Goal: Navigation & Orientation: Find specific page/section

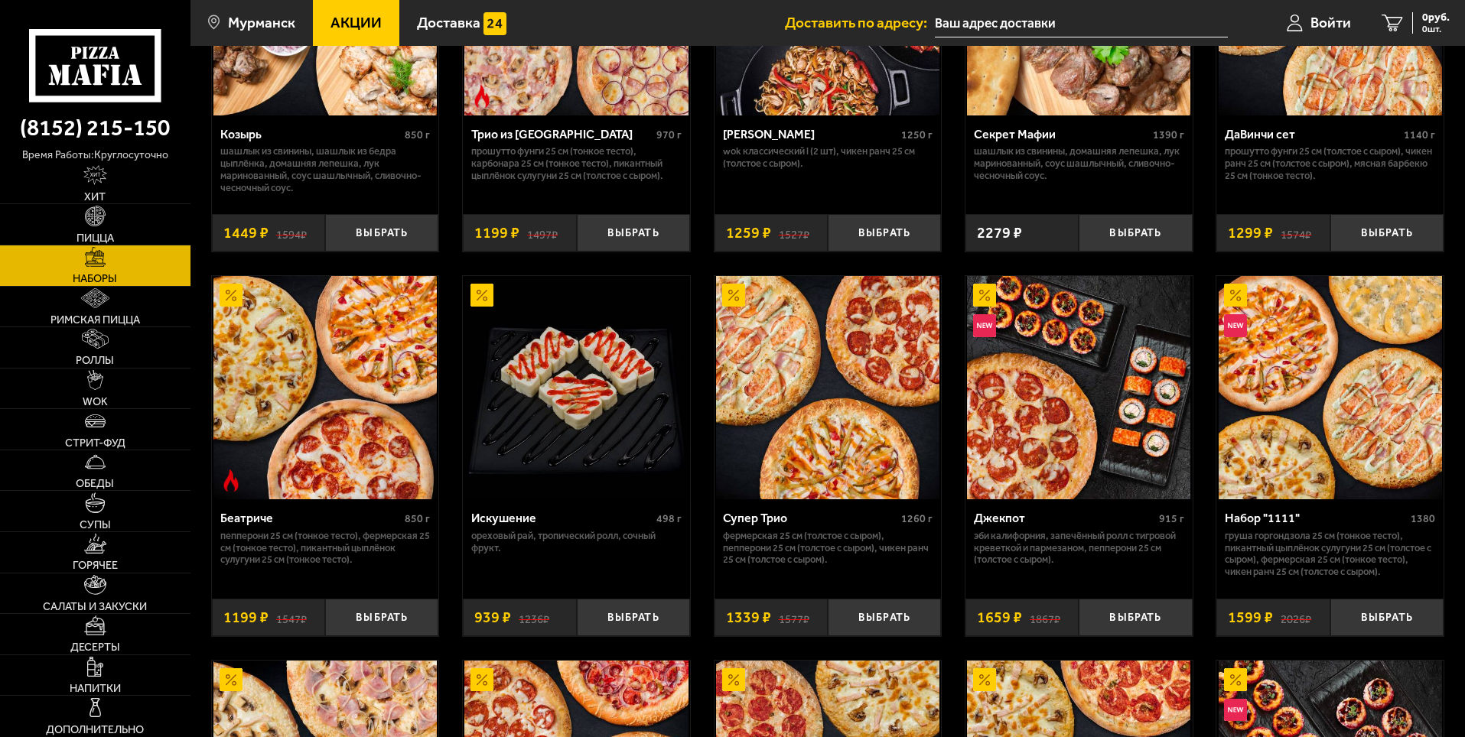
scroll to position [994, 0]
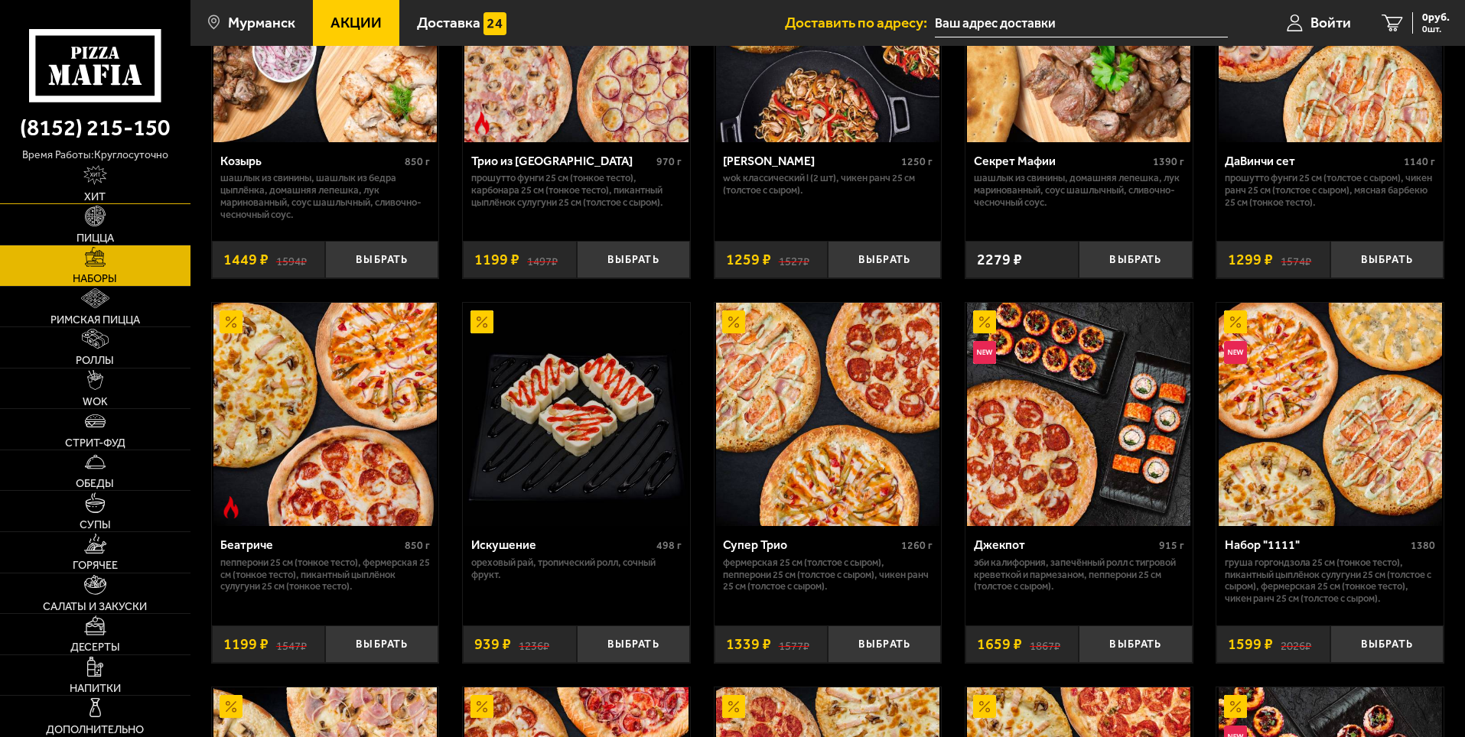
click at [152, 190] on link "Хит" at bounding box center [95, 184] width 190 height 41
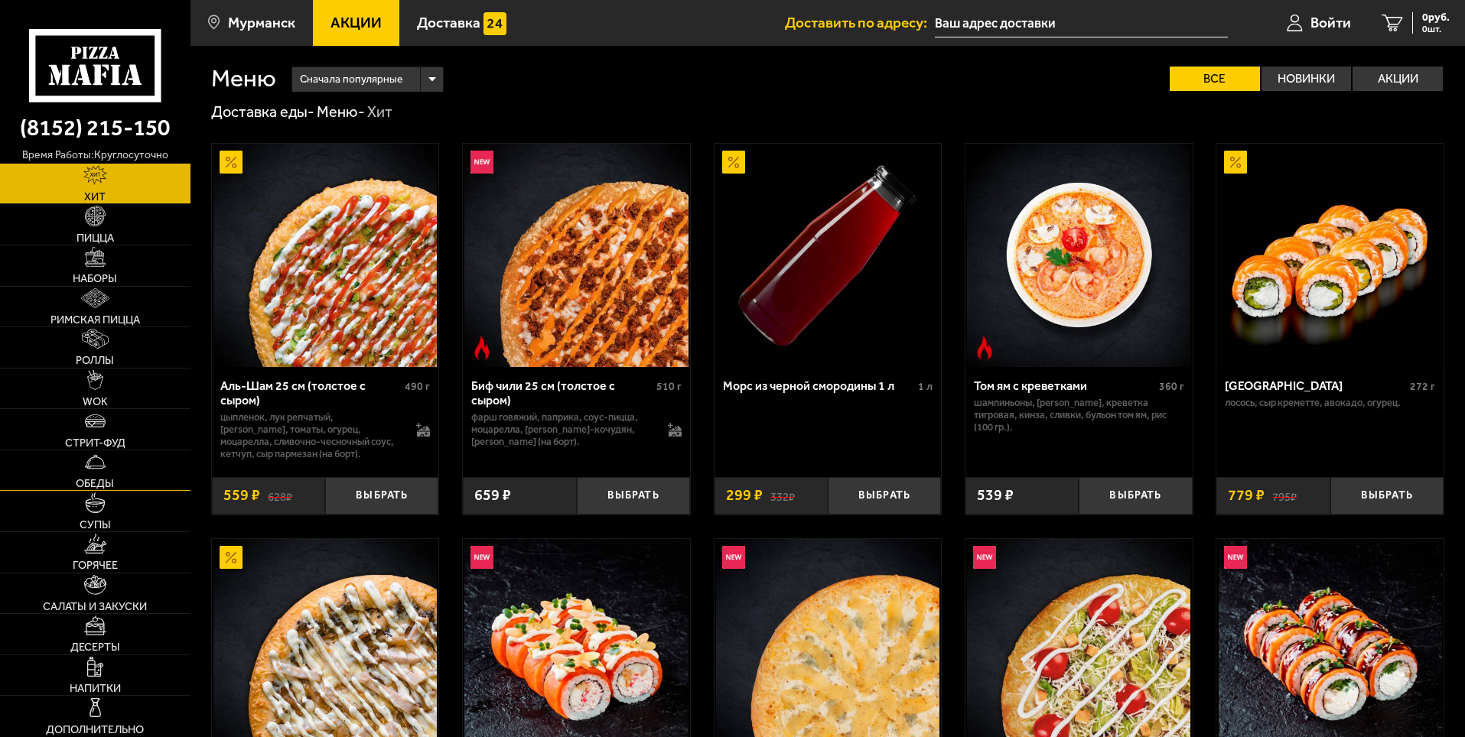
click at [165, 467] on link "Обеды" at bounding box center [95, 470] width 190 height 41
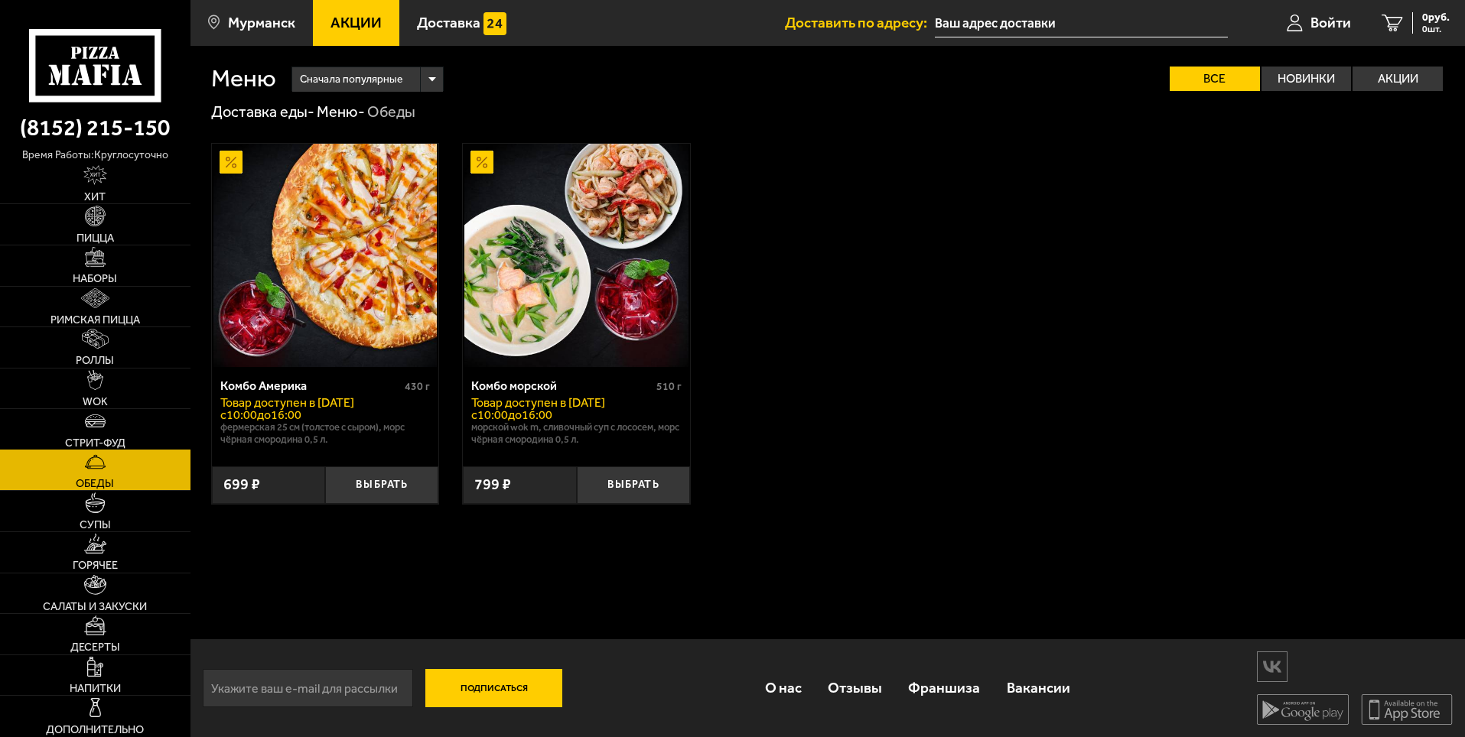
click at [163, 434] on link "Стрит-фуд" at bounding box center [95, 429] width 190 height 41
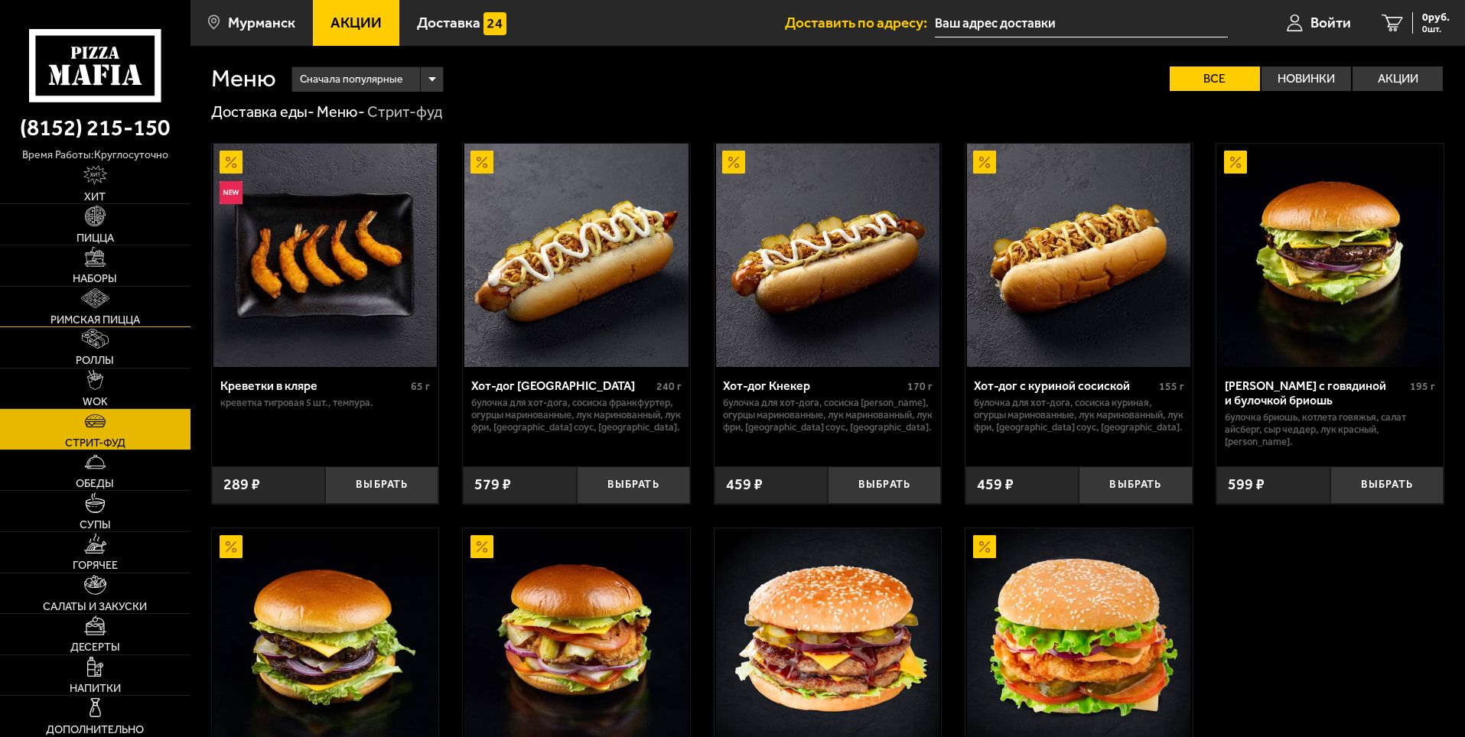
click at [103, 318] on span "Римская пицца" at bounding box center [94, 319] width 89 height 11
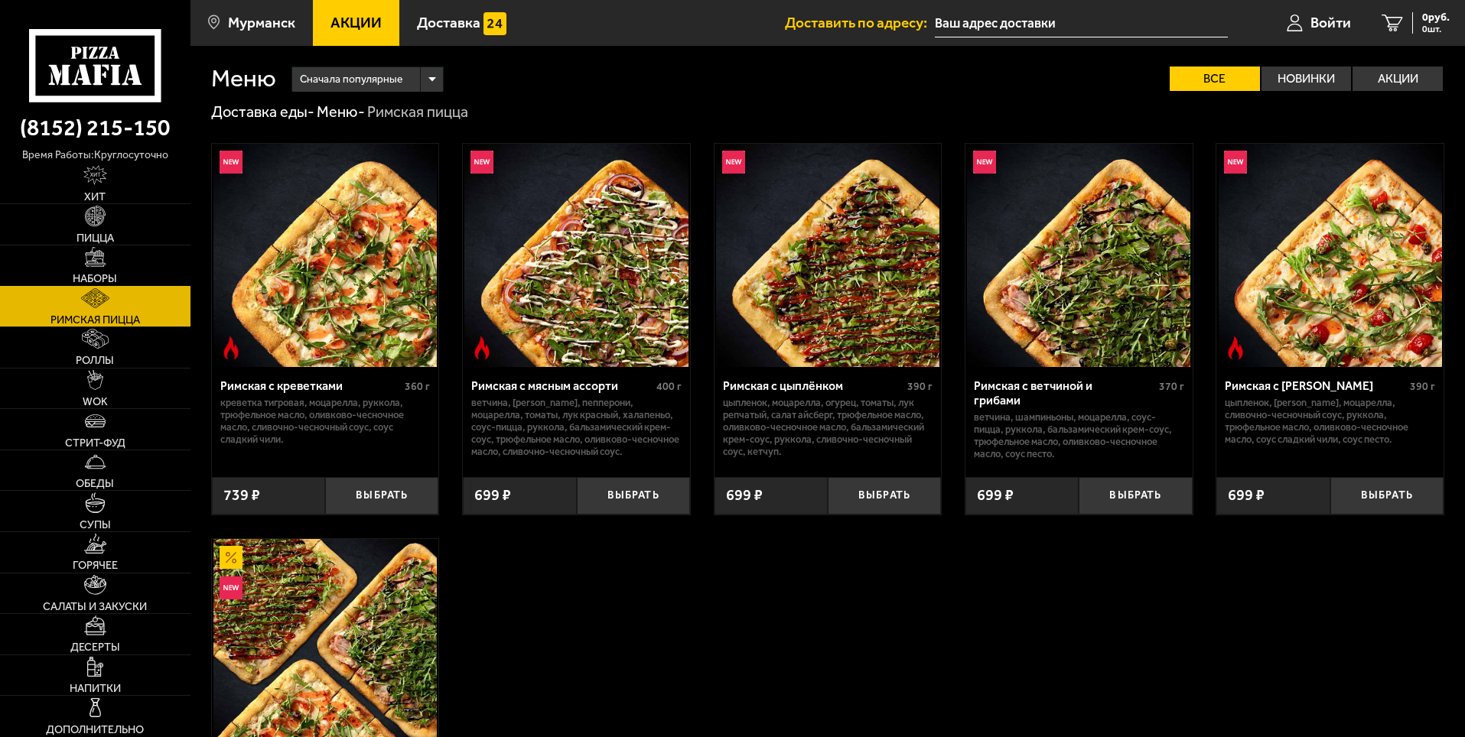
click at [90, 271] on link "Наборы" at bounding box center [95, 266] width 190 height 41
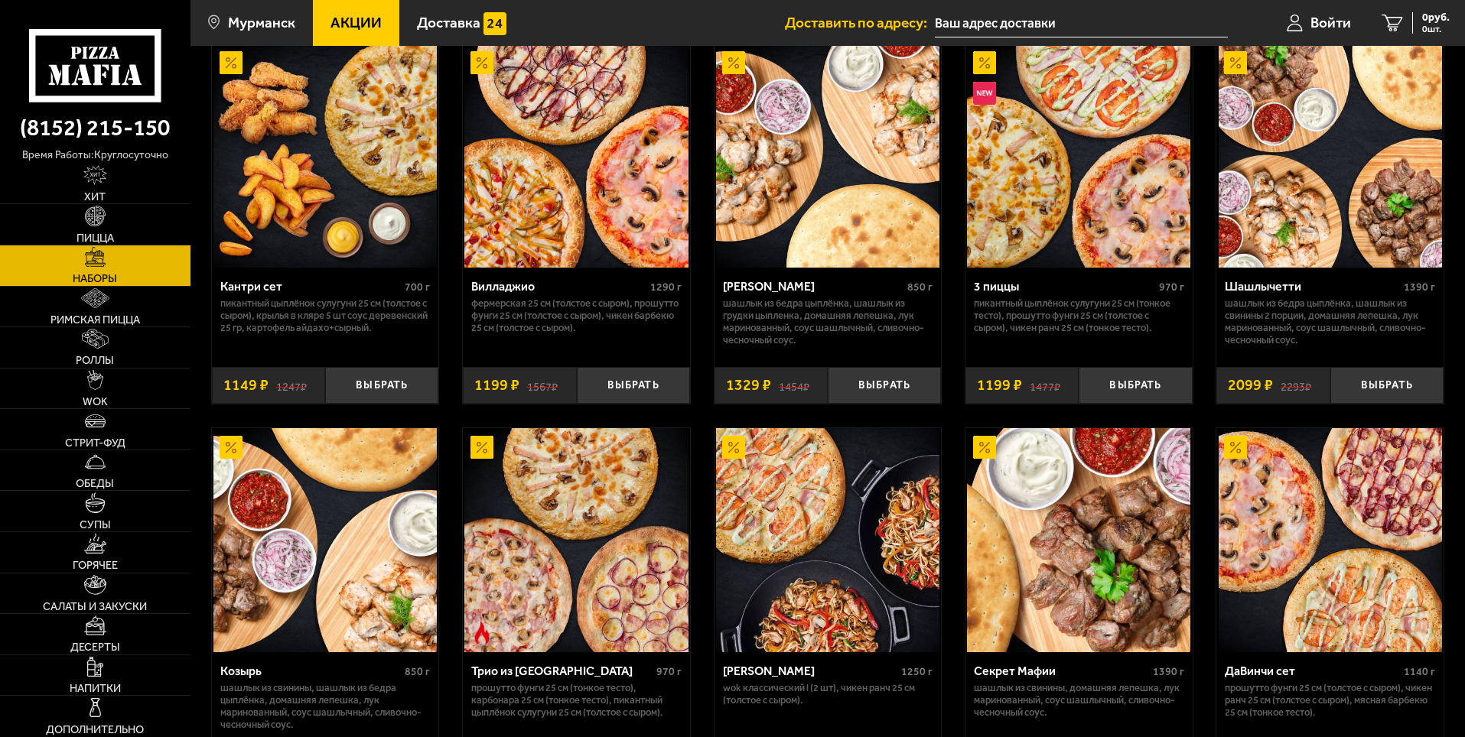
scroll to position [306, 0]
